Goal: Task Accomplishment & Management: Contribute content

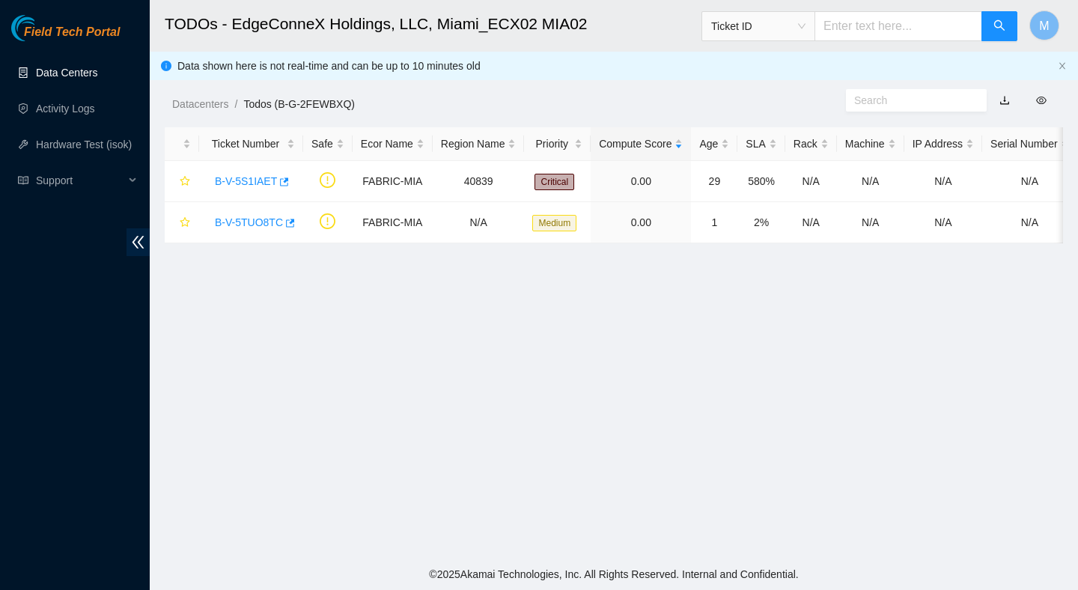
click at [80, 70] on link "Data Centers" at bounding box center [66, 73] width 61 height 12
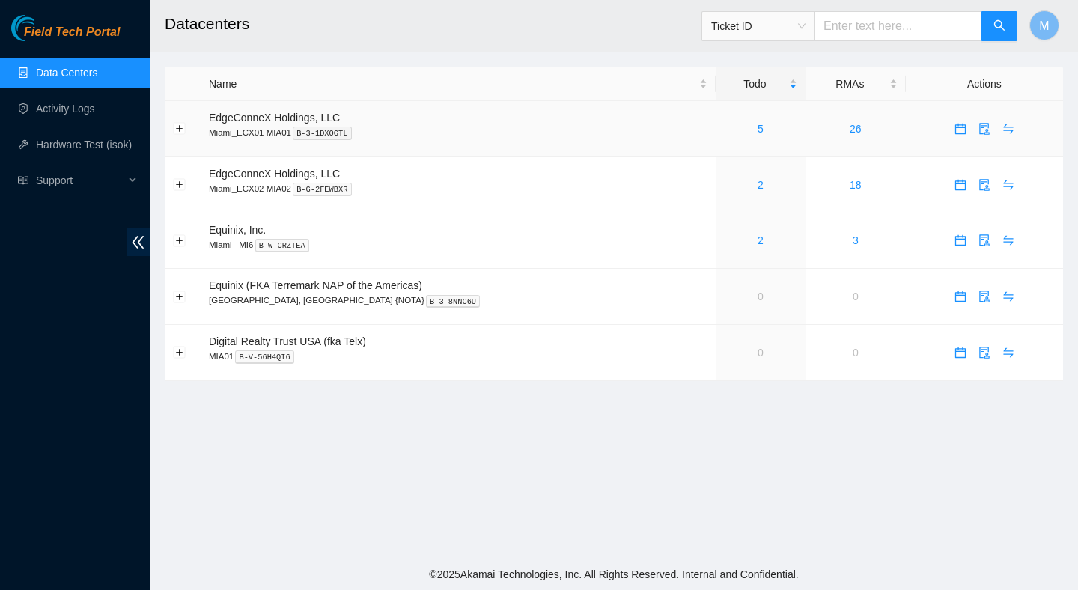
click at [730, 139] on td "5" at bounding box center [761, 129] width 90 height 56
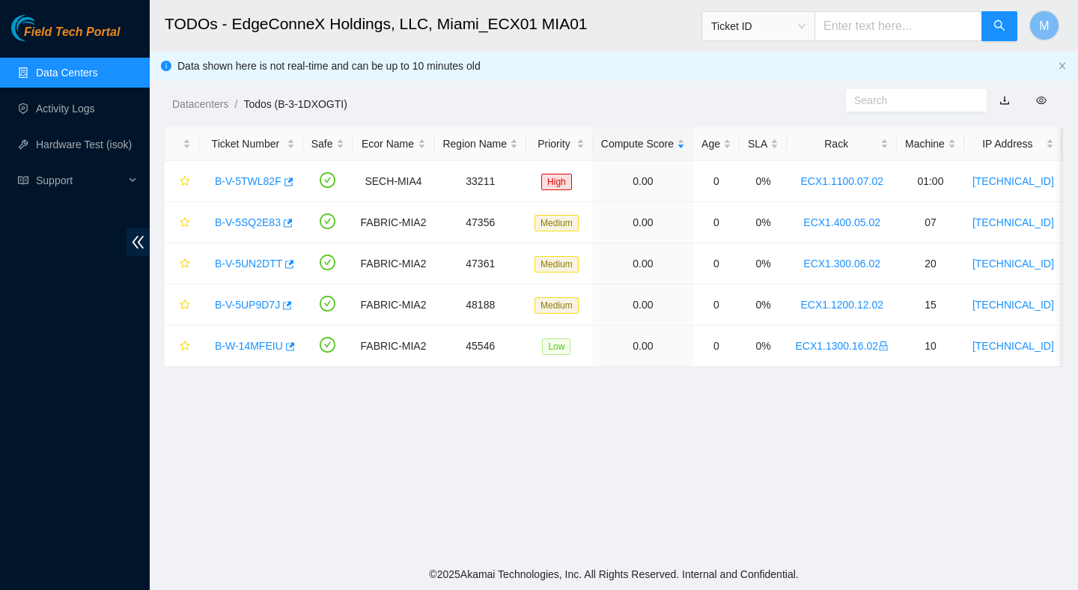
click at [95, 71] on link "Data Centers" at bounding box center [66, 73] width 61 height 12
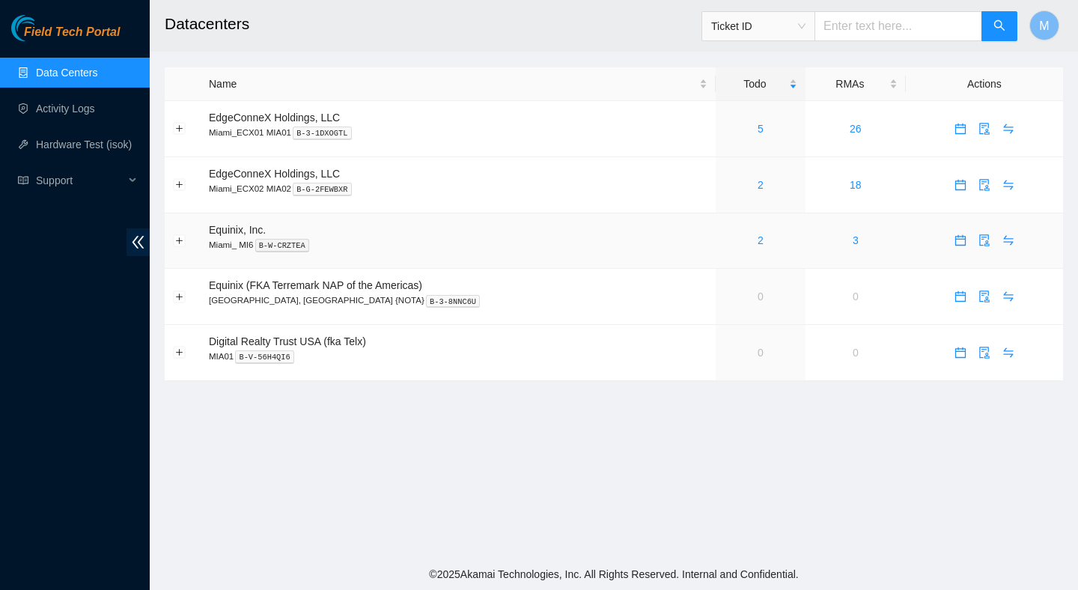
click at [734, 240] on div "2" at bounding box center [760, 240] width 73 height 16
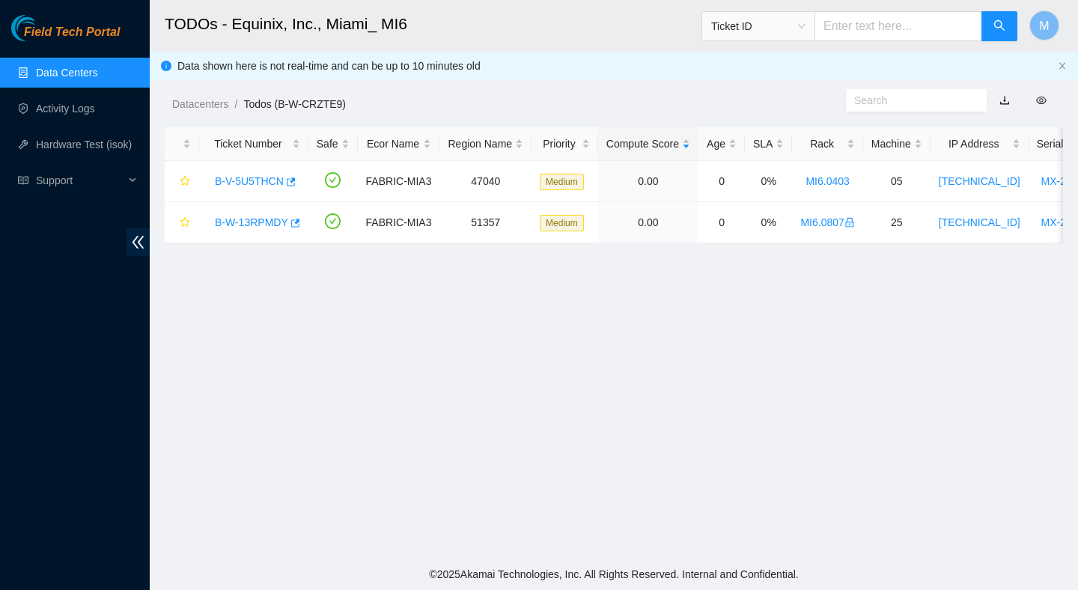
click at [67, 70] on link "Data Centers" at bounding box center [66, 73] width 61 height 12
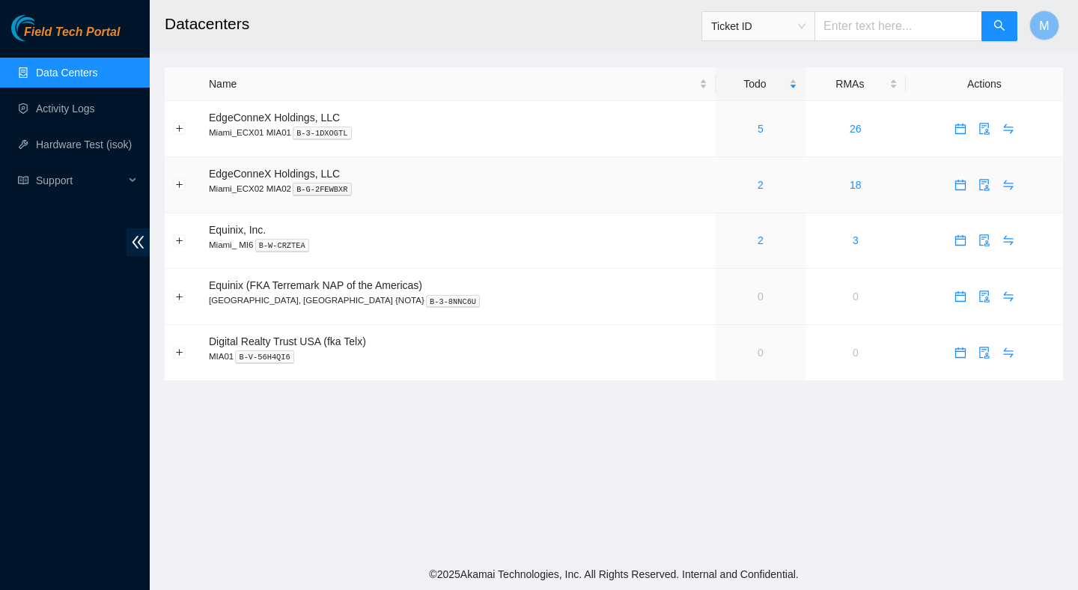
click at [724, 180] on div "2" at bounding box center [760, 185] width 73 height 16
click at [758, 183] on link "2" at bounding box center [761, 185] width 6 height 12
click at [758, 181] on link "2" at bounding box center [761, 185] width 6 height 12
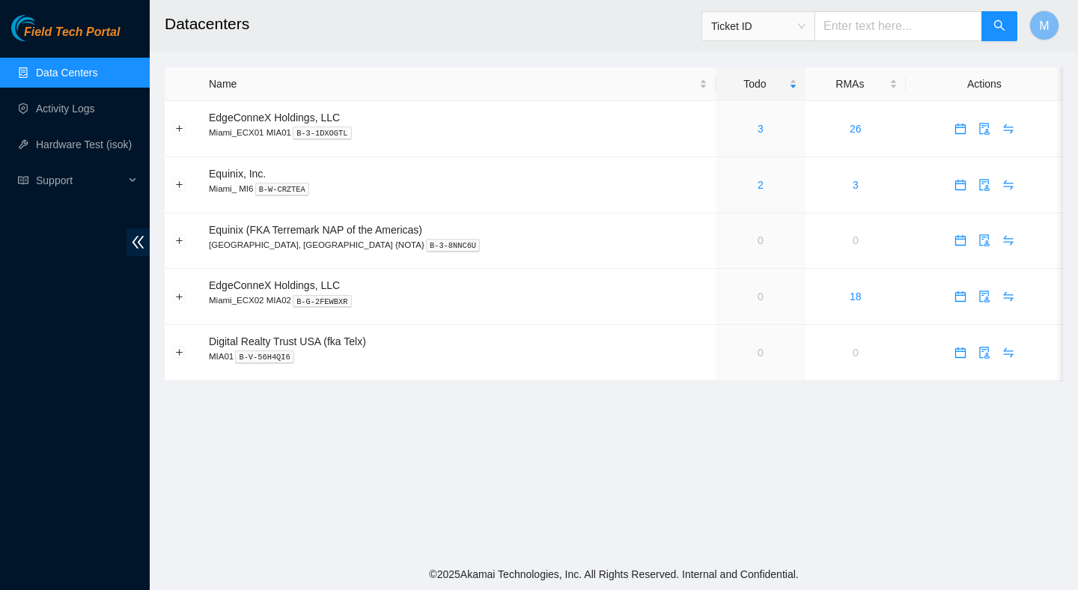
click at [61, 1] on aside "Field Tech Portal Data Centers Activity Logs Hardware Test (isok) Support" at bounding box center [75, 295] width 150 height 590
click at [68, 107] on link "Activity Logs" at bounding box center [65, 109] width 59 height 12
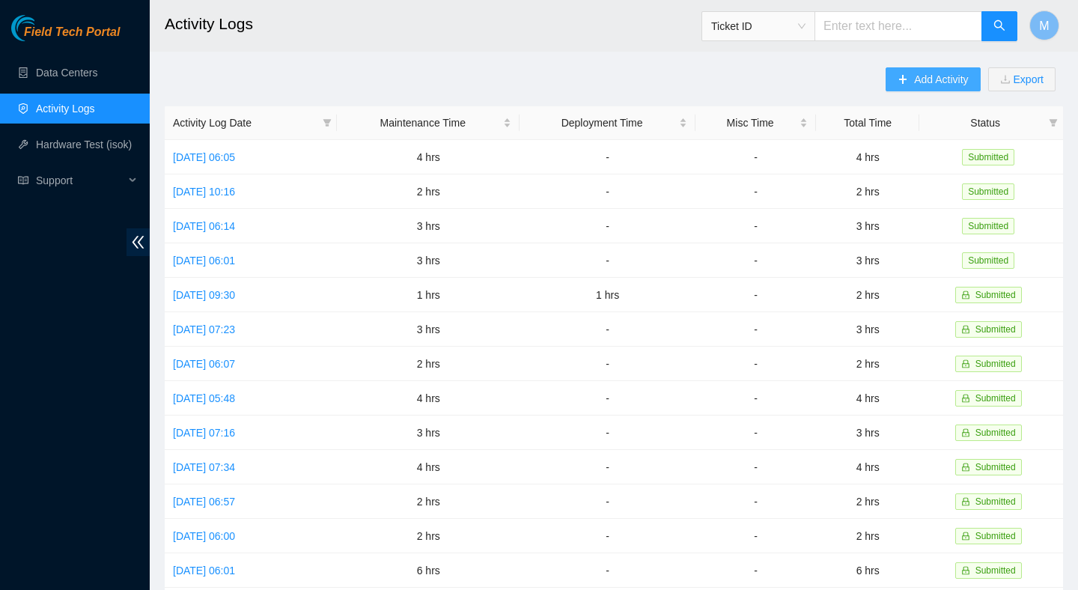
click at [933, 82] on span "Add Activity" at bounding box center [941, 79] width 54 height 16
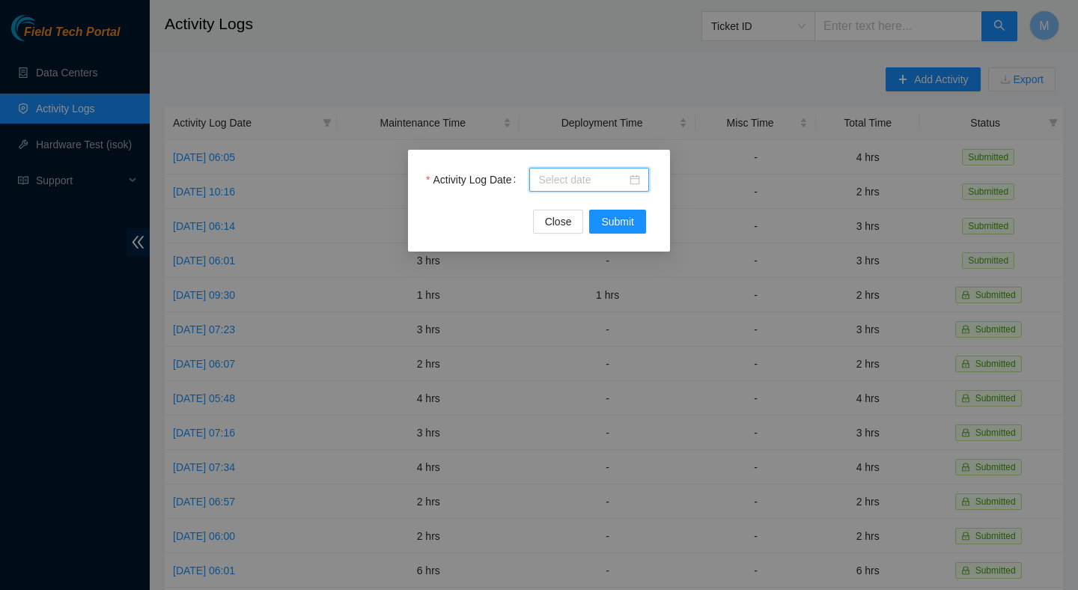
click at [603, 174] on input "Activity Log Date" at bounding box center [582, 179] width 88 height 16
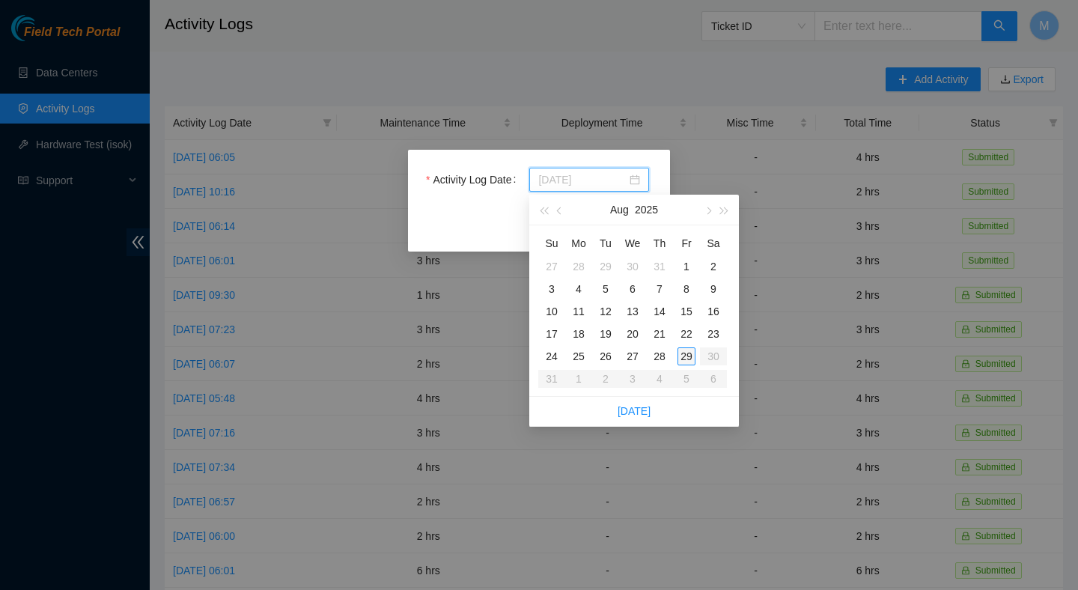
type input "2025-08-29"
click at [683, 359] on div "29" at bounding box center [686, 356] width 18 height 18
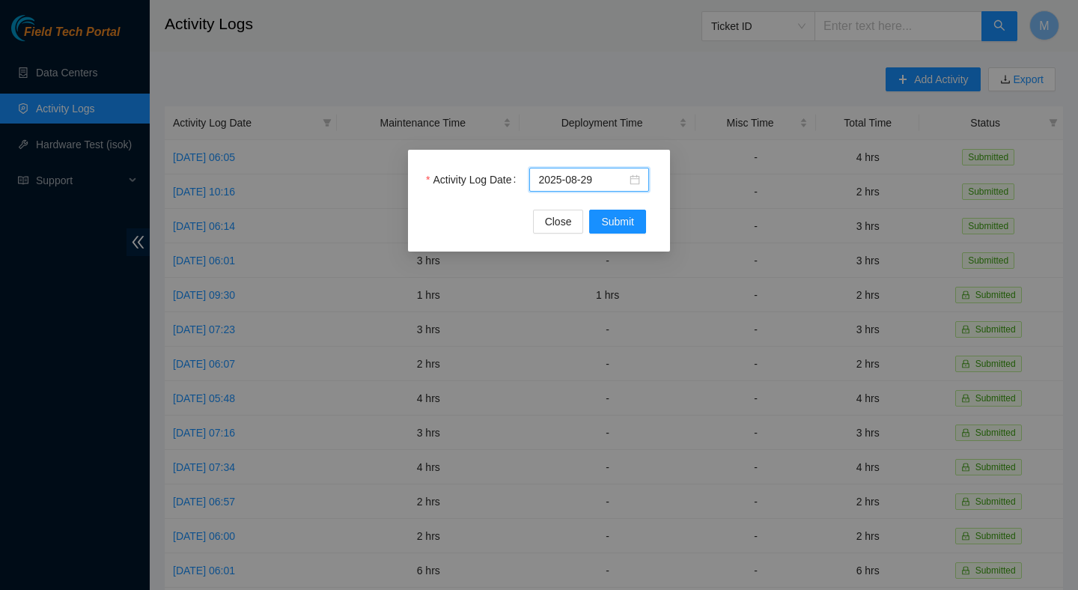
click at [605, 197] on div "Activity Log Date 2025-08-29" at bounding box center [539, 189] width 226 height 42
click at [605, 210] on button "Submit" at bounding box center [617, 222] width 57 height 24
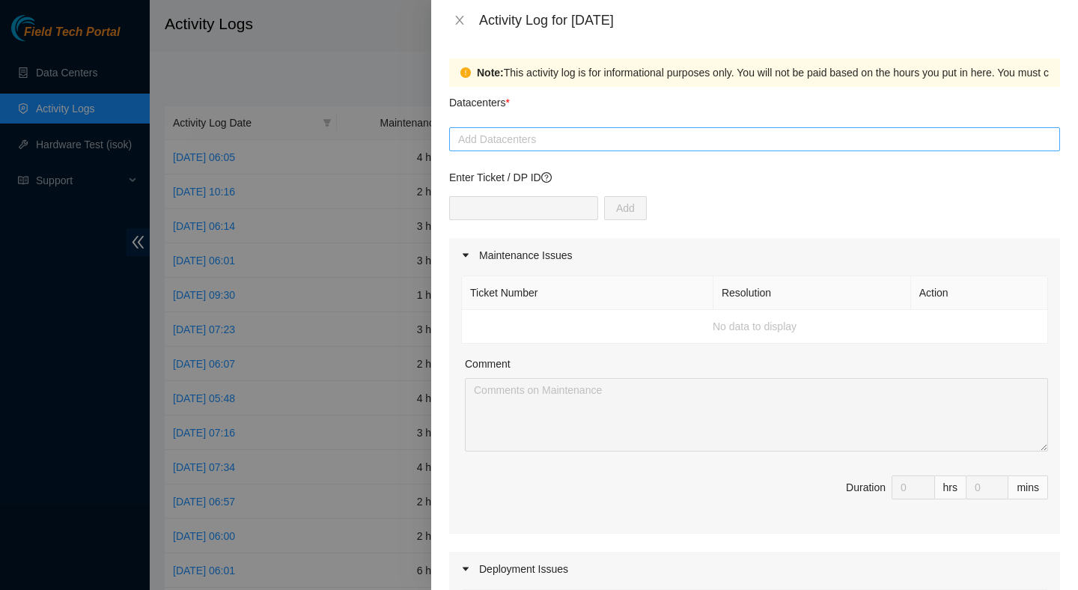
click at [625, 142] on div at bounding box center [754, 139] width 603 height 18
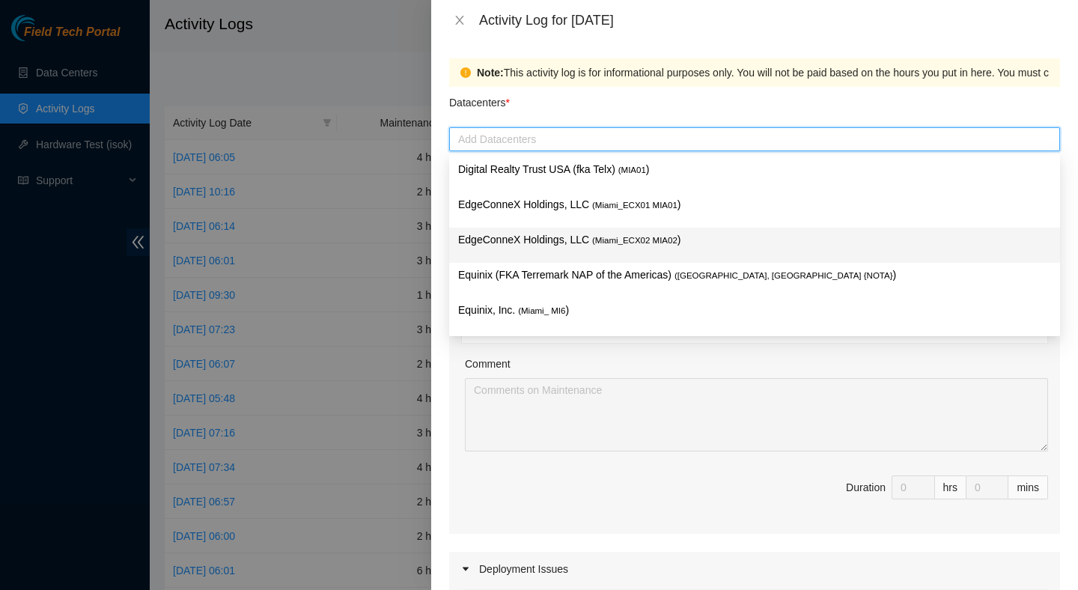
click at [612, 246] on p "EdgeConneX Holdings, LLC ( Miami_ECX02 MIA02 )" at bounding box center [754, 239] width 593 height 17
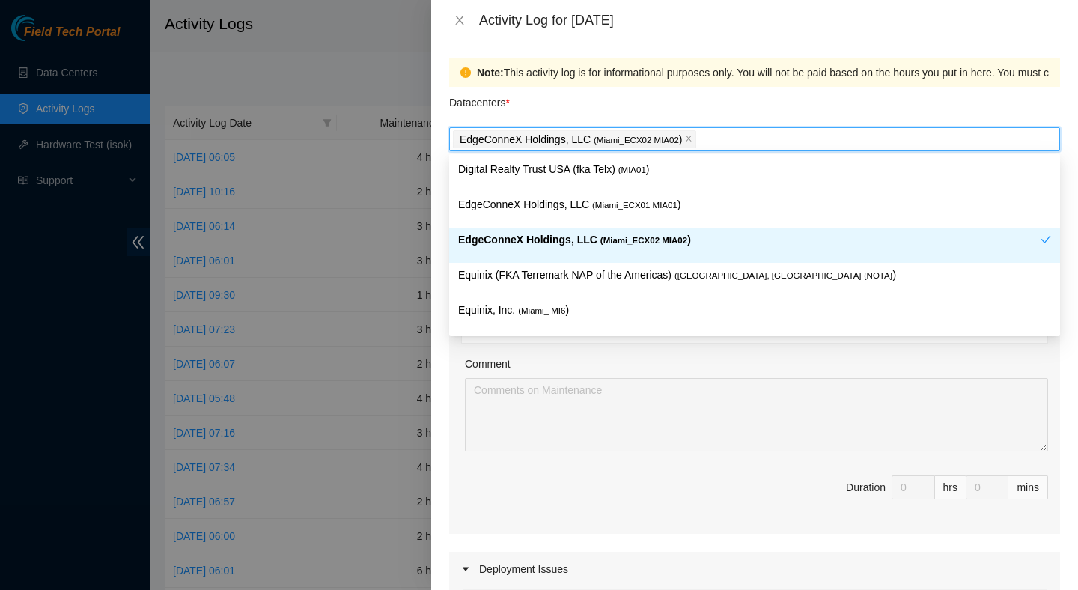
click at [705, 245] on p "EdgeConneX Holdings, LLC ( Miami_ECX02 MIA02 )" at bounding box center [749, 239] width 582 height 17
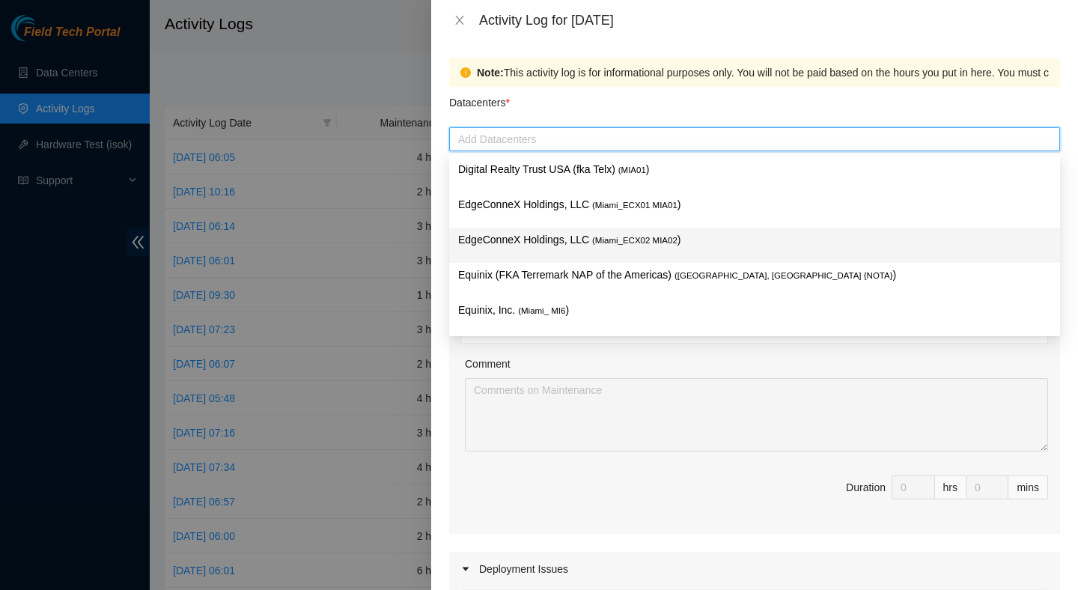
click at [692, 242] on p "EdgeConneX Holdings, LLC ( Miami_ECX02 MIA02 )" at bounding box center [754, 239] width 593 height 17
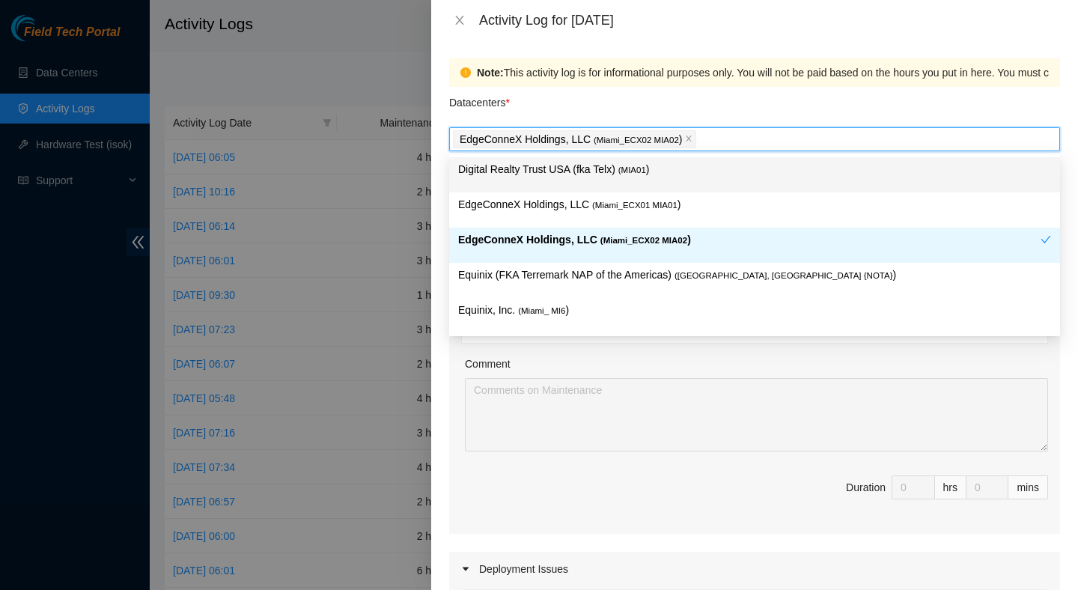
click at [791, 34] on div "Activity Log for 29-08-2025" at bounding box center [754, 20] width 647 height 40
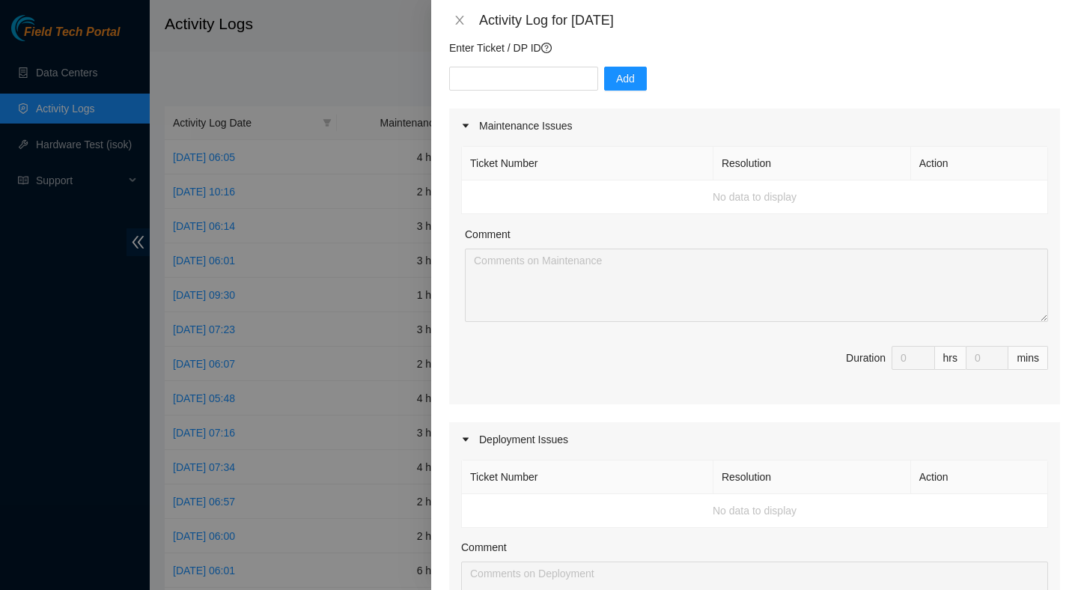
scroll to position [88, 0]
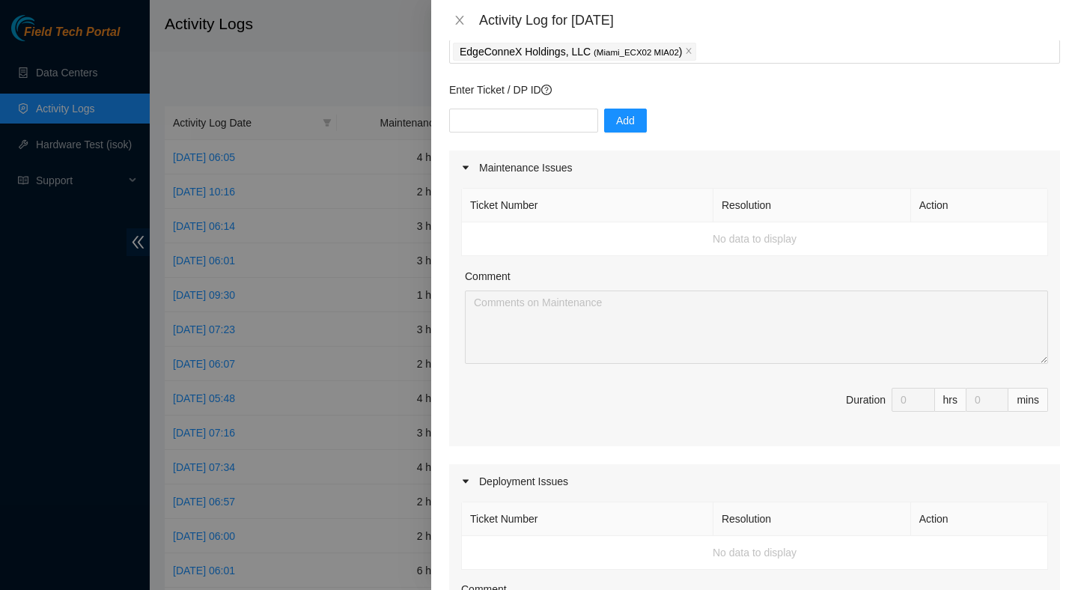
click at [761, 242] on td "No data to display" at bounding box center [755, 239] width 586 height 34
click at [725, 272] on div "Comment" at bounding box center [756, 279] width 583 height 22
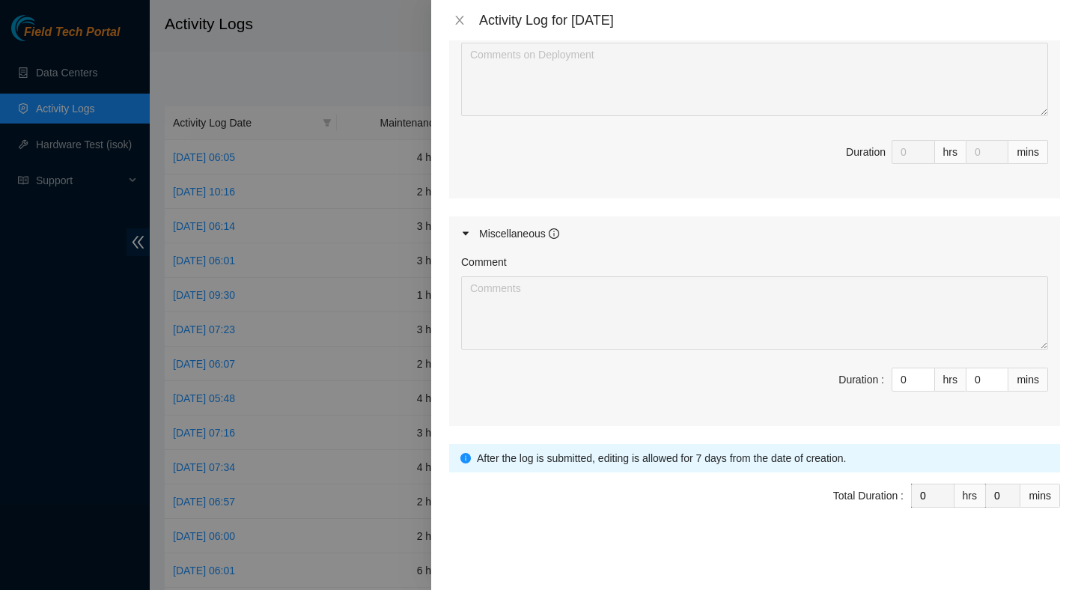
scroll to position [0, 0]
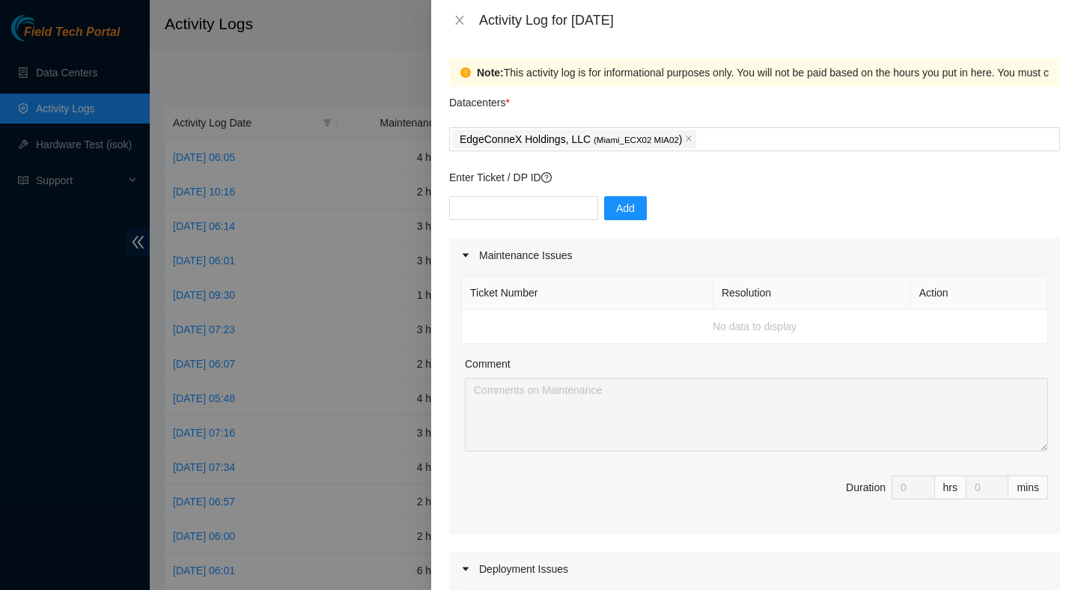
click at [826, 314] on td "No data to display" at bounding box center [755, 327] width 586 height 34
click at [458, 18] on icon "close" at bounding box center [459, 20] width 8 height 9
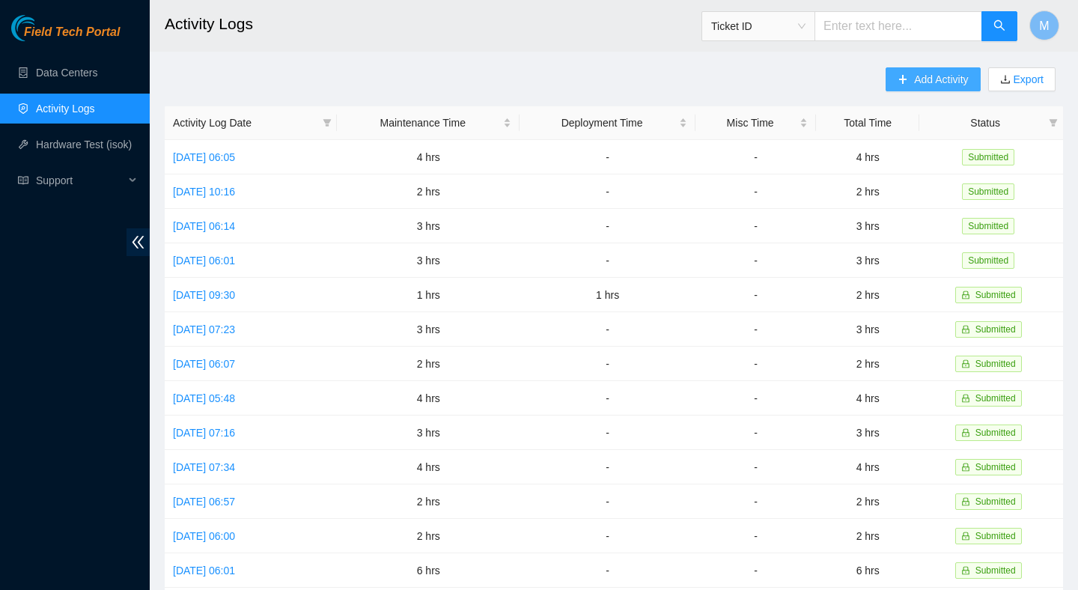
click at [939, 88] on button "Add Activity" at bounding box center [933, 79] width 94 height 24
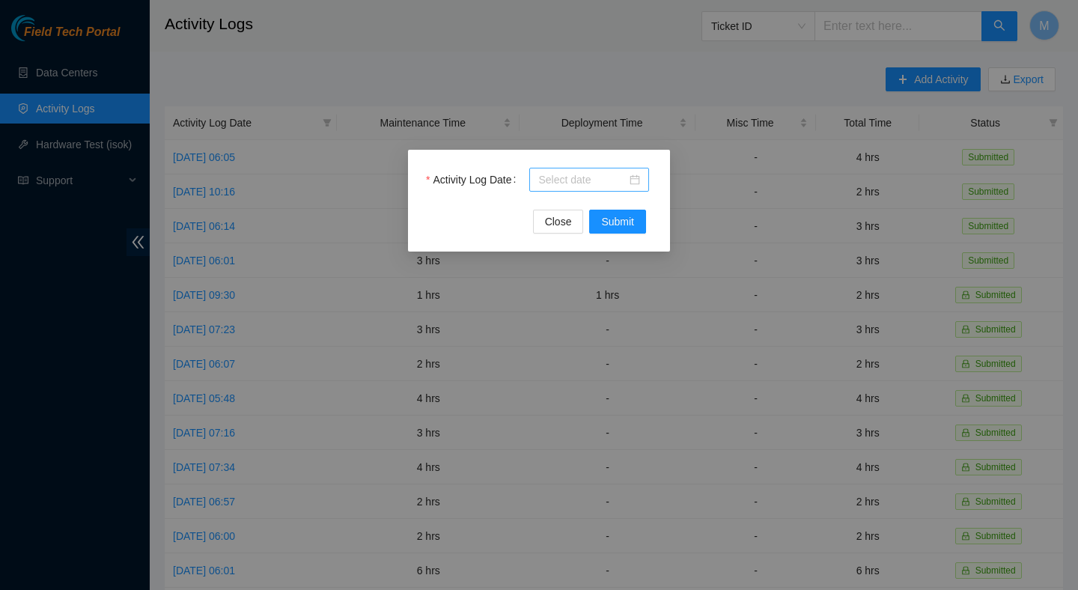
click at [578, 180] on input "Activity Log Date" at bounding box center [582, 179] width 88 height 16
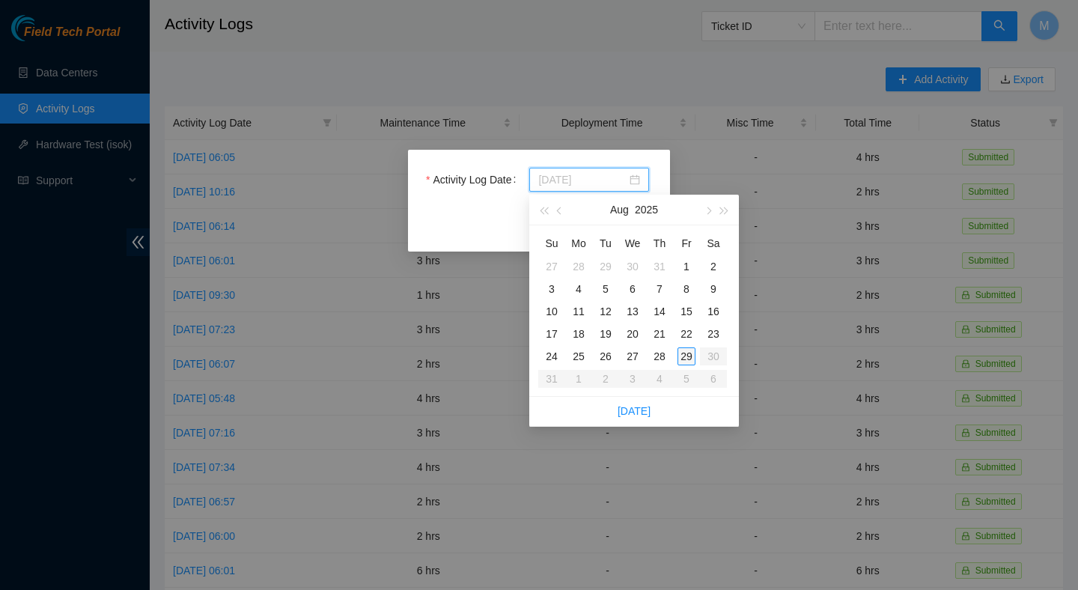
type input "2025-08-29"
click at [688, 353] on div "29" at bounding box center [686, 356] width 18 height 18
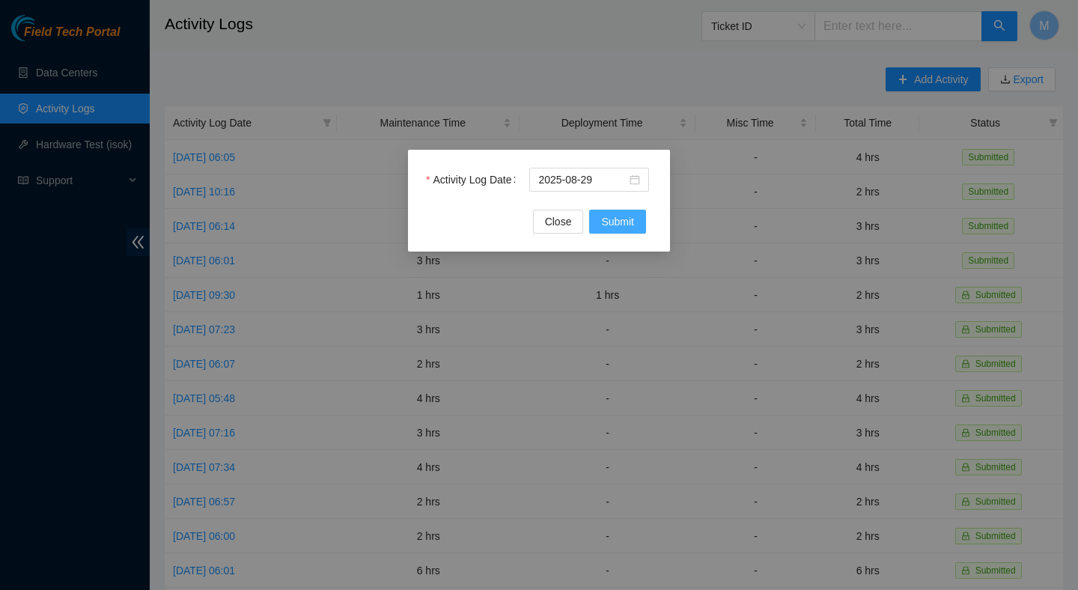
click at [626, 222] on span "Submit" at bounding box center [617, 221] width 33 height 16
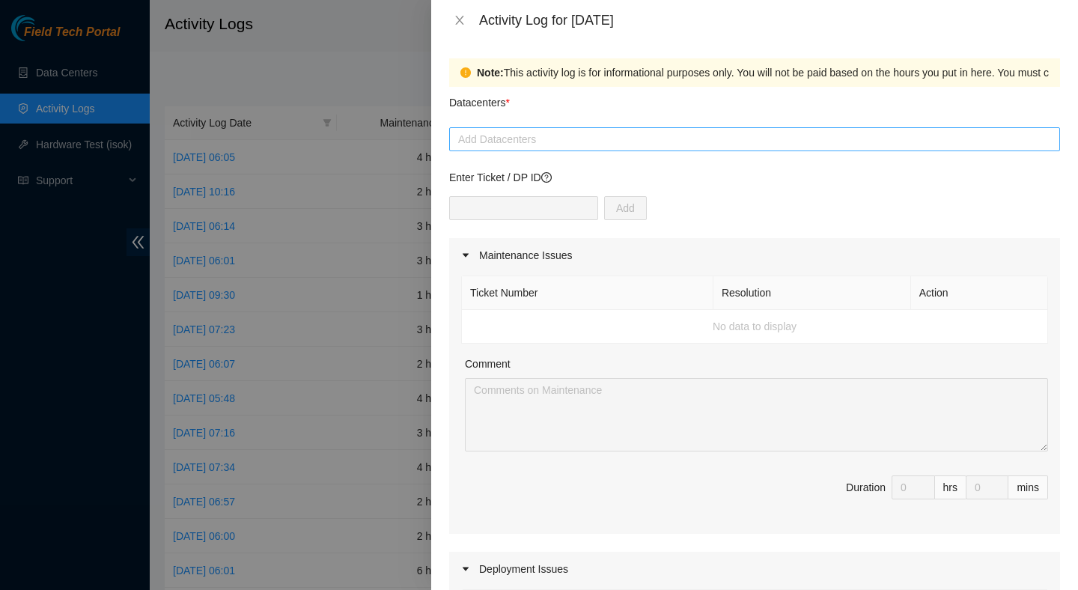
click at [598, 141] on div at bounding box center [754, 139] width 603 height 18
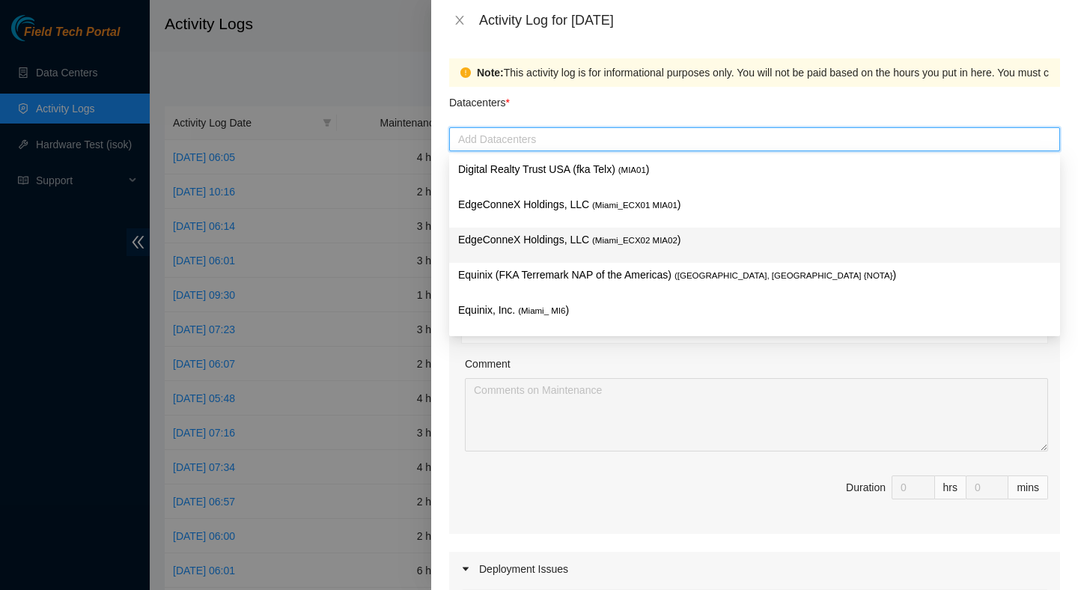
click at [638, 236] on span "( Miami_ECX02 MIA02" at bounding box center [634, 240] width 85 height 9
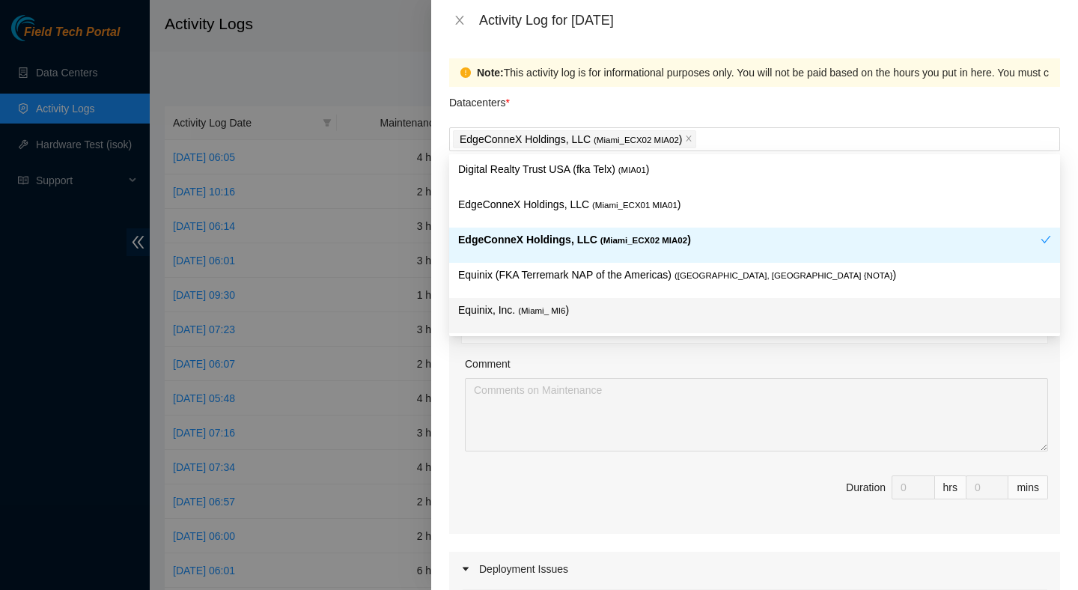
click at [633, 350] on div "Ticket Number Resolution Action No data to display Comment Duration 0 hrs 0 mins" at bounding box center [754, 402] width 611 height 261
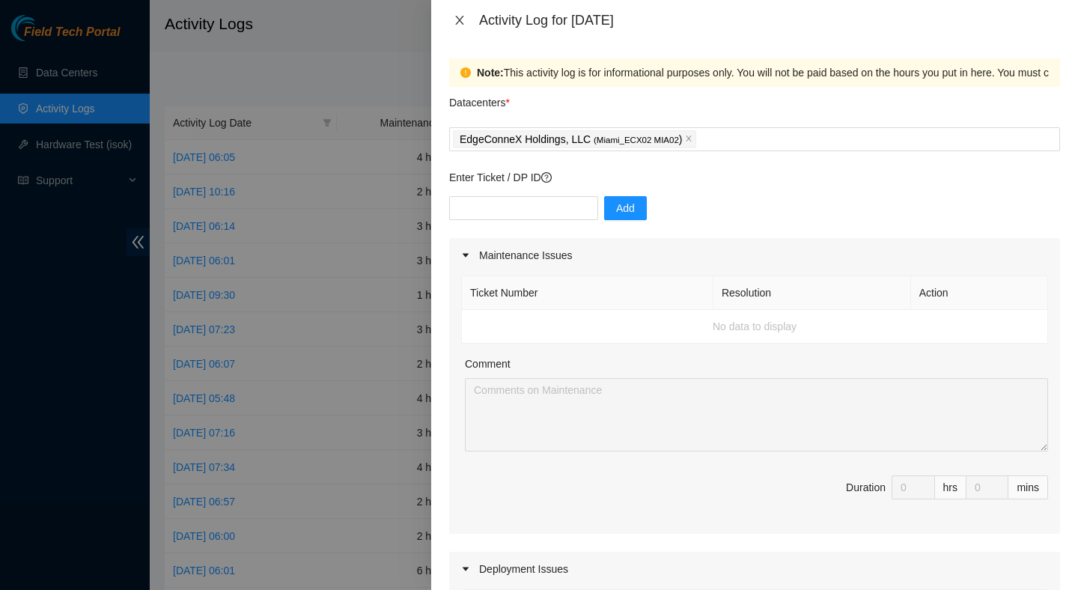
click at [460, 21] on icon "close" at bounding box center [459, 20] width 8 height 9
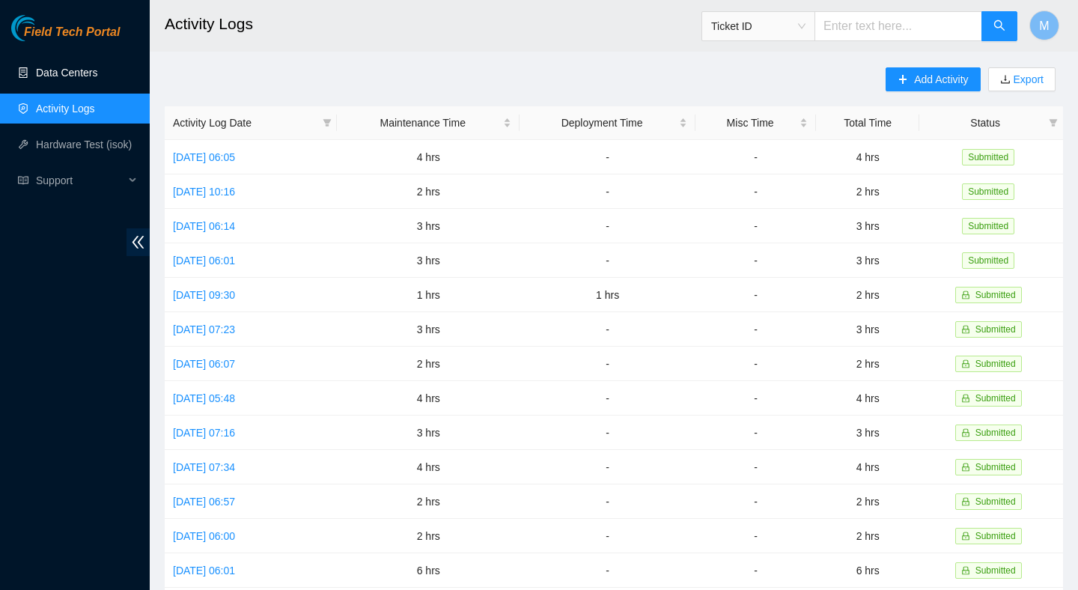
click at [74, 67] on link "Data Centers" at bounding box center [66, 73] width 61 height 12
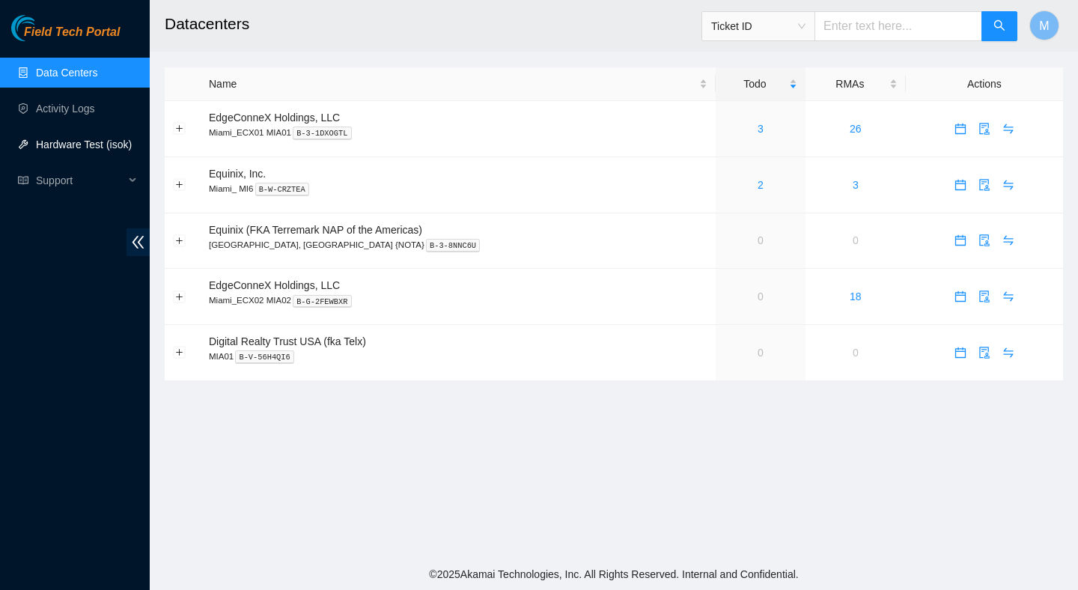
click at [88, 144] on link "Hardware Test (isok)" at bounding box center [84, 144] width 96 height 12
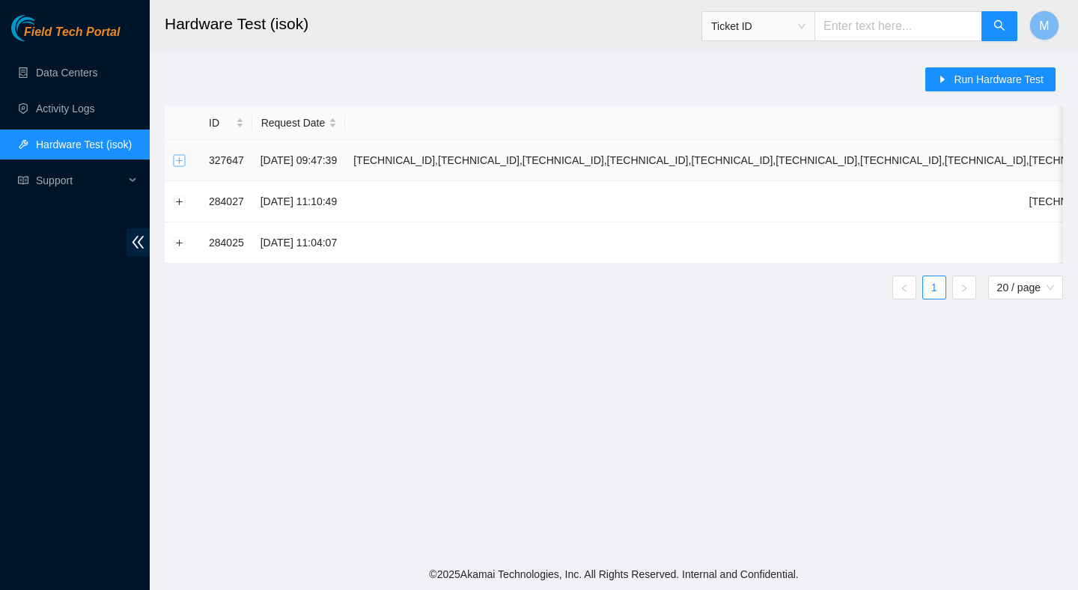
click at [175, 160] on button "Expand row" at bounding box center [180, 160] width 12 height 12
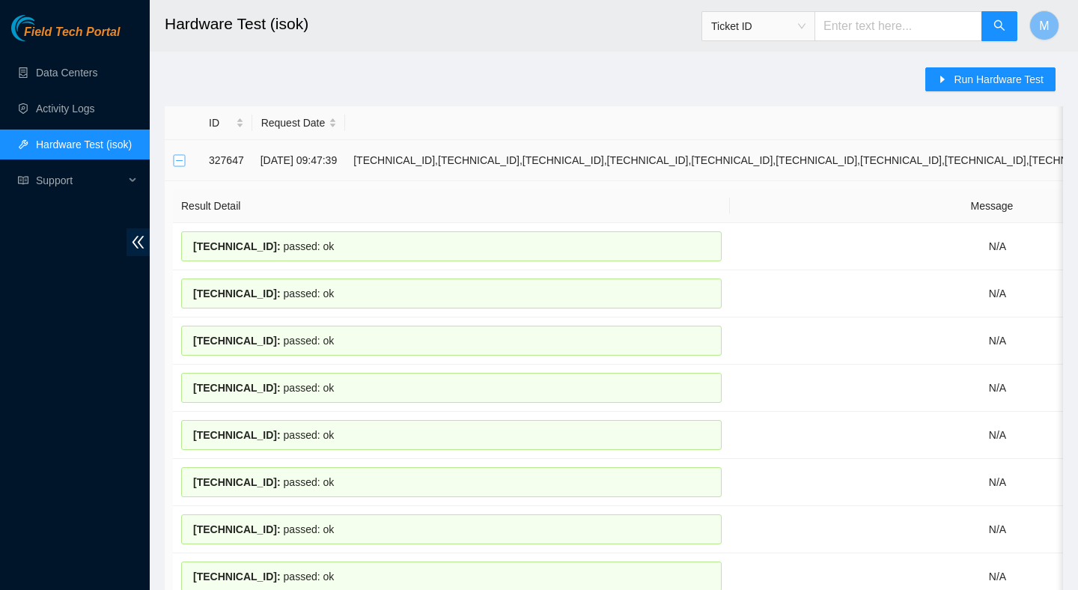
click at [177, 161] on button "Collapse row" at bounding box center [180, 160] width 12 height 12
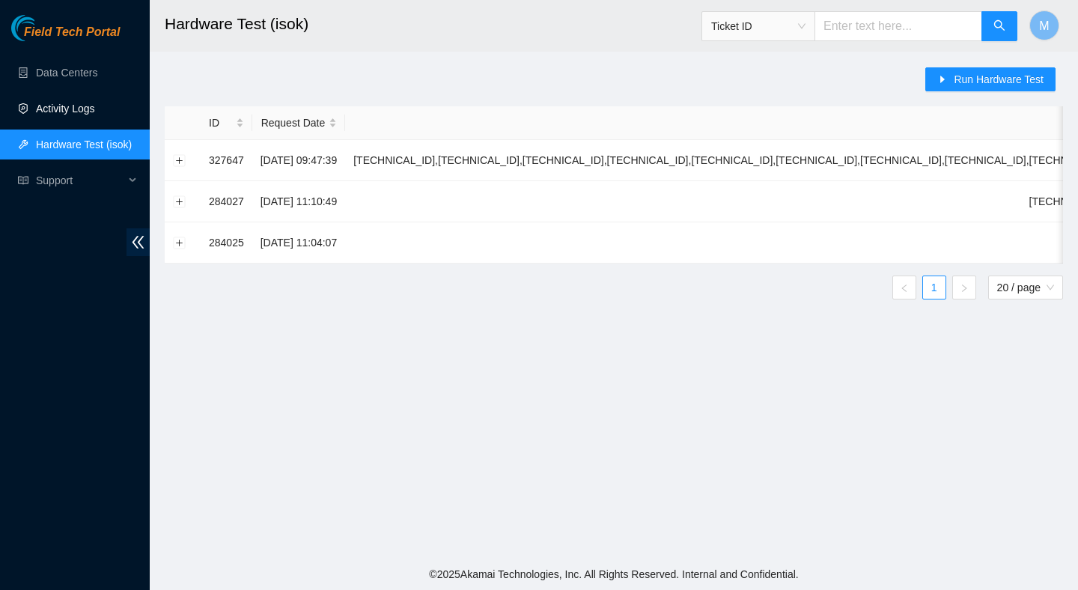
click at [85, 103] on link "Activity Logs" at bounding box center [65, 109] width 59 height 12
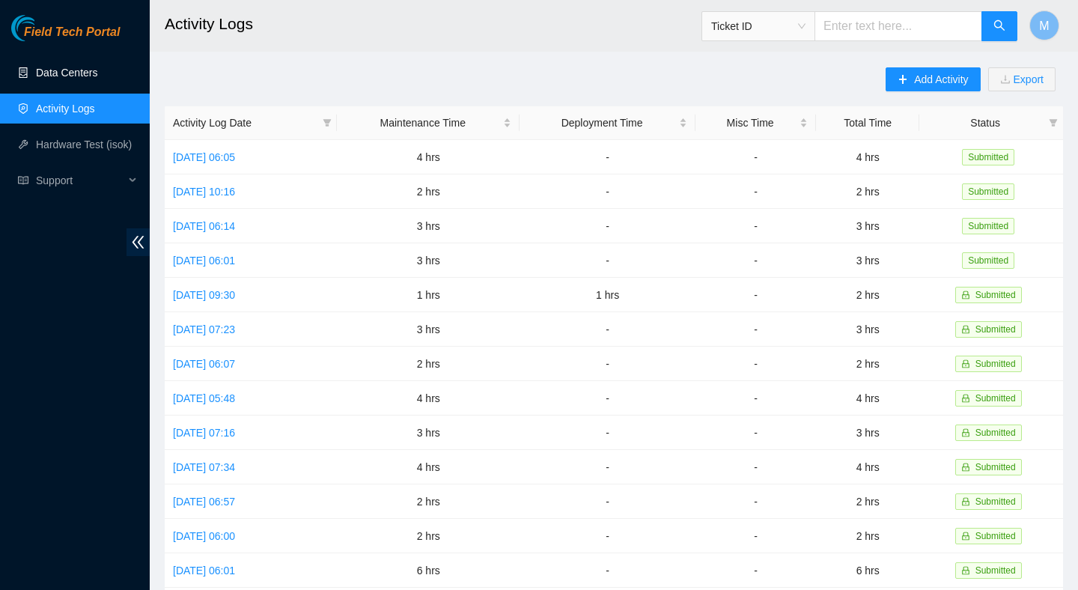
click at [77, 70] on link "Data Centers" at bounding box center [66, 73] width 61 height 12
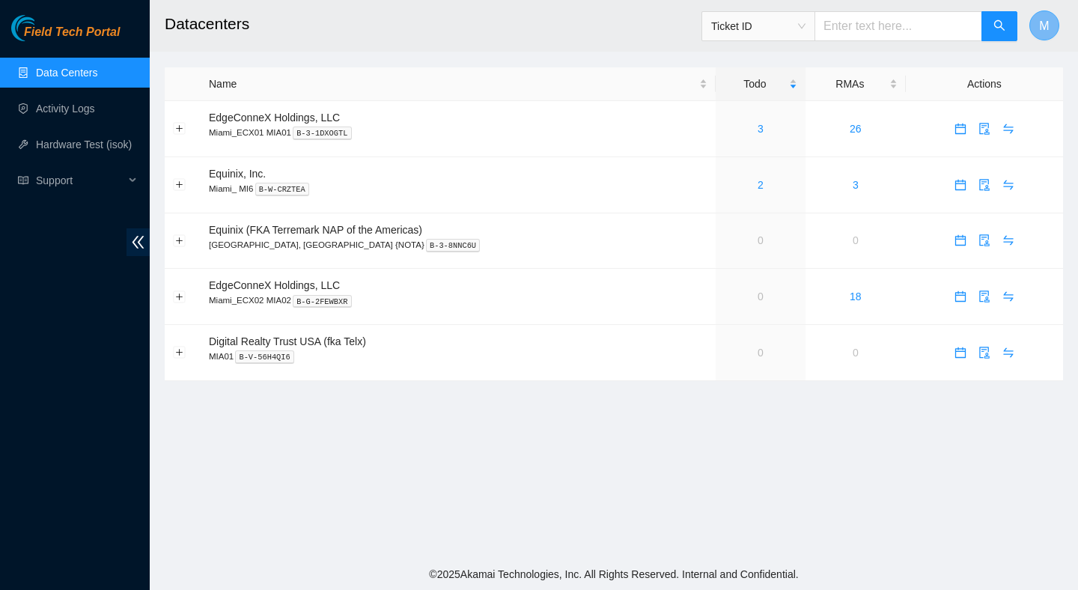
click at [1038, 23] on button "M" at bounding box center [1044, 25] width 30 height 30
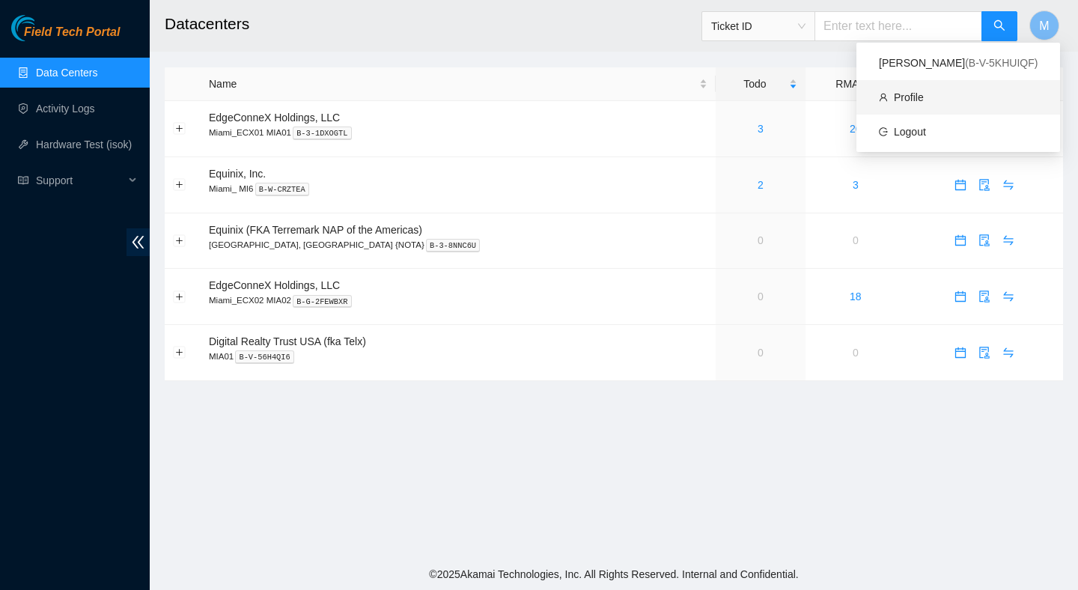
click at [920, 98] on link "Profile" at bounding box center [909, 97] width 30 height 12
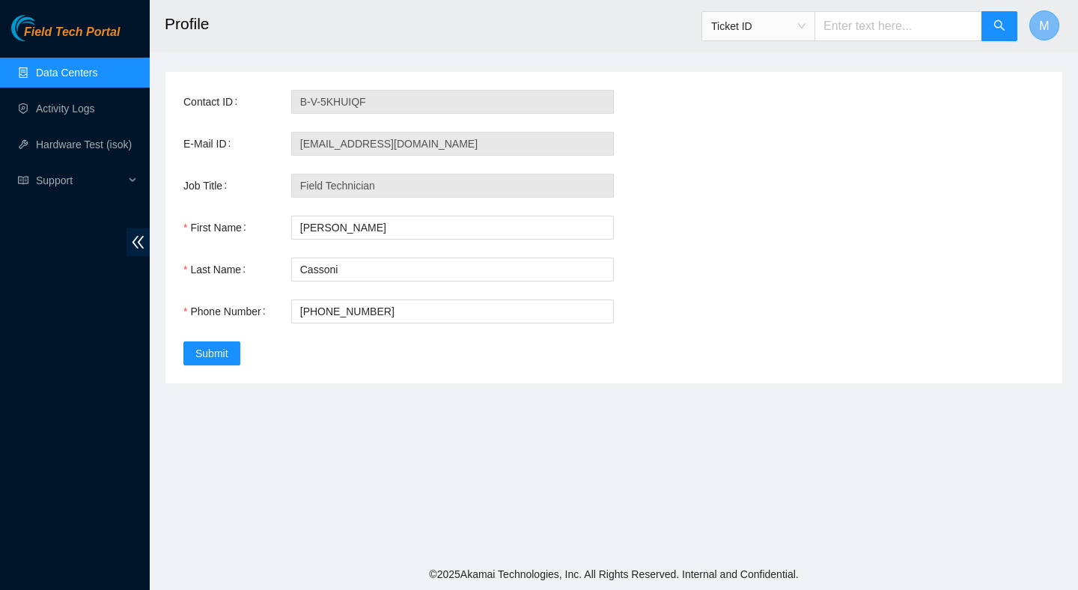
click at [1047, 24] on span "M" at bounding box center [1044, 25] width 10 height 19
click at [1011, 63] on span "( B-V-5KHUIQF )" at bounding box center [1001, 63] width 73 height 12
click at [88, 73] on link "Data Centers" at bounding box center [66, 73] width 61 height 12
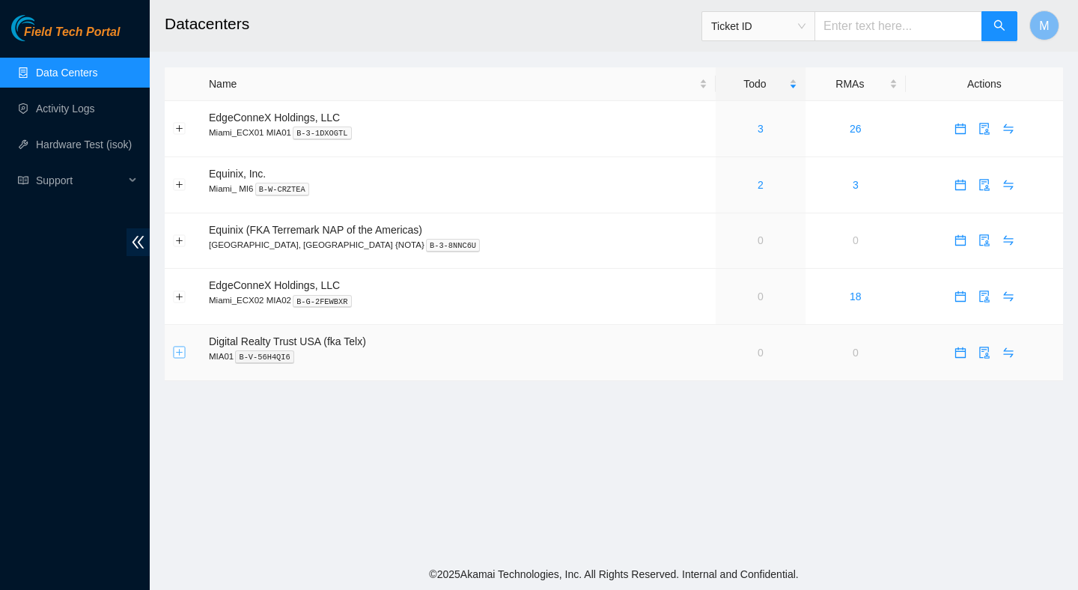
click at [180, 348] on button "Expand row" at bounding box center [180, 353] width 12 height 12
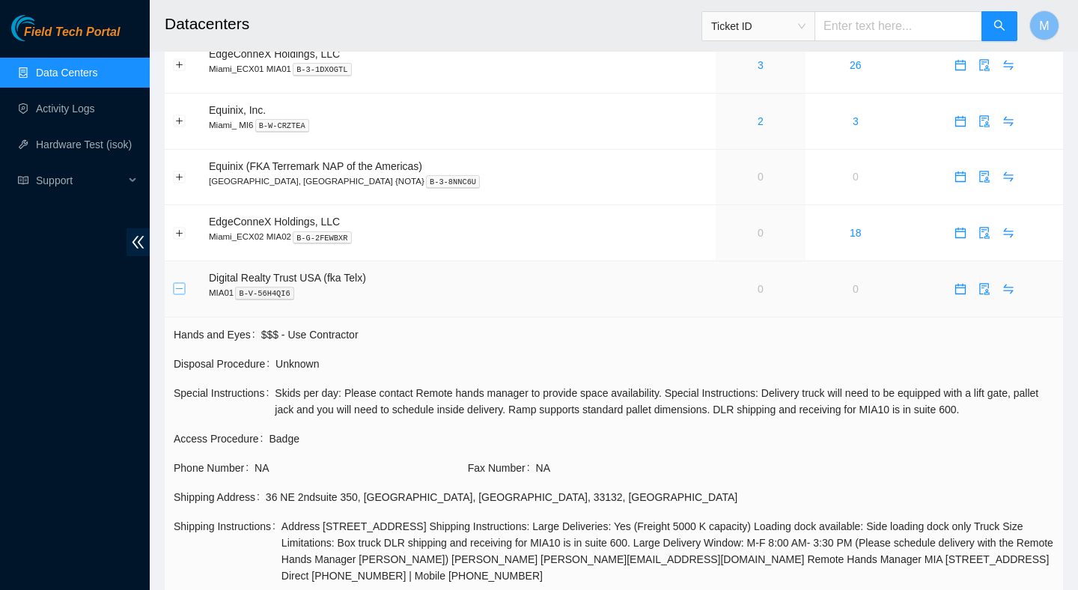
scroll to position [62, 0]
click at [180, 284] on button "Collapse row" at bounding box center [180, 290] width 12 height 12
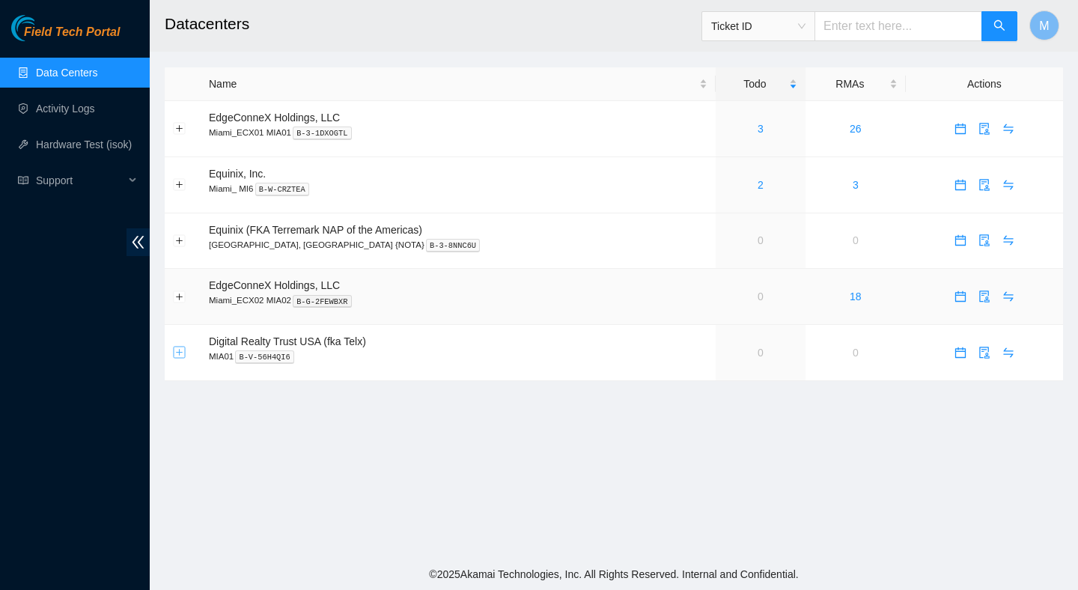
scroll to position [0, 0]
click at [94, 70] on link "Data Centers" at bounding box center [66, 73] width 61 height 12
